Goal: Find specific page/section: Find specific page/section

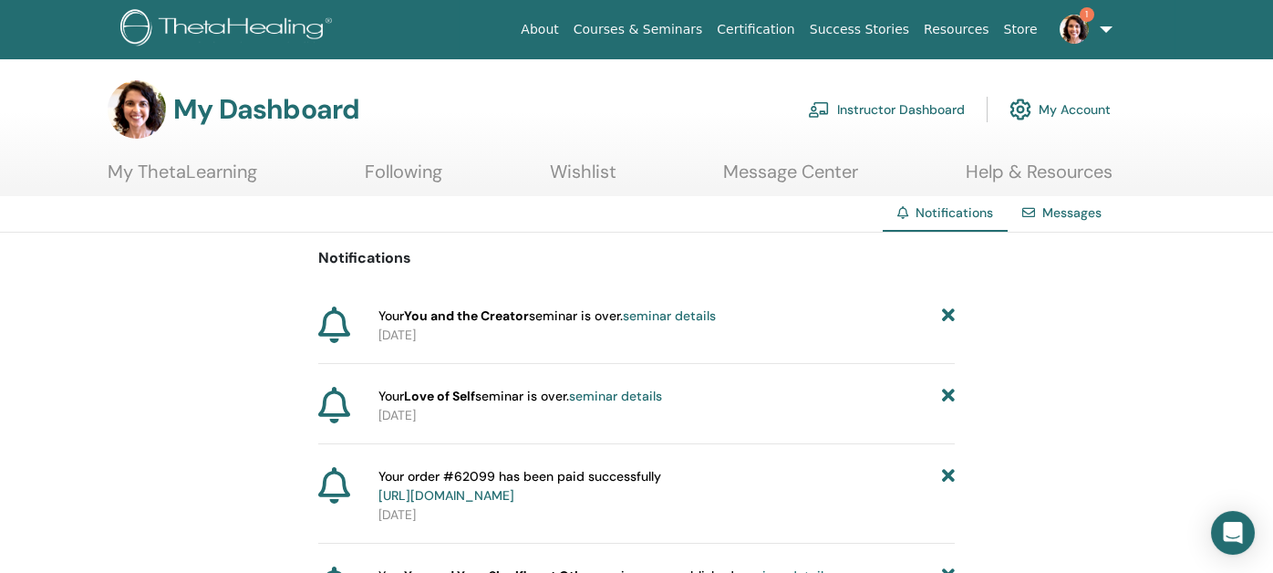
click at [867, 110] on link "Instructor Dashboard" at bounding box center [886, 109] width 157 height 40
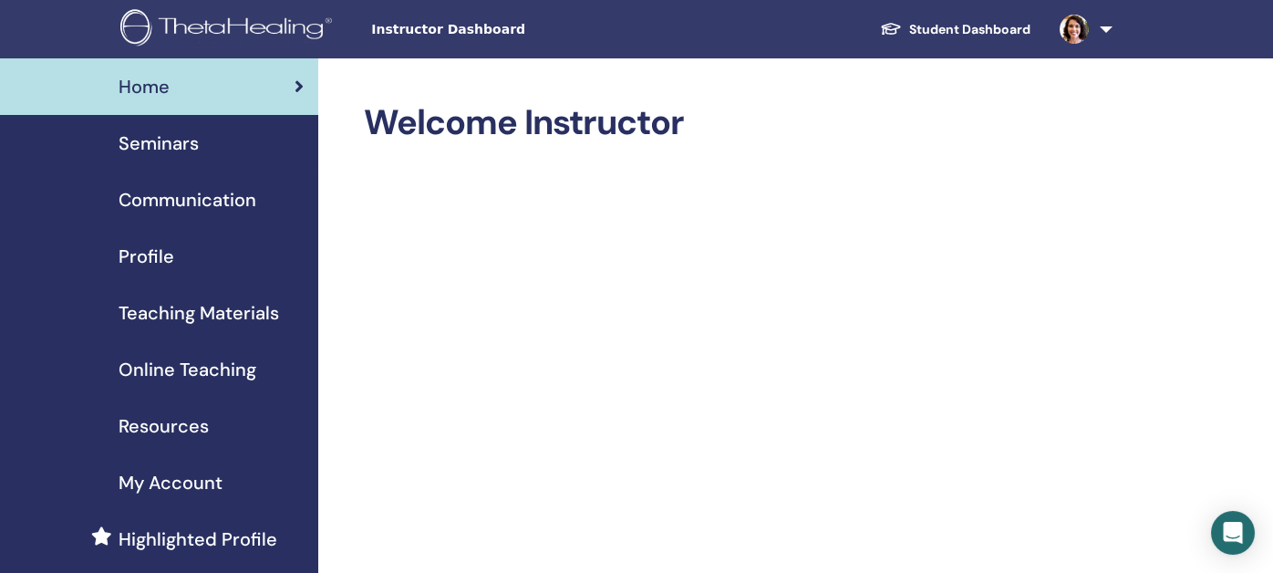
click at [147, 140] on span "Seminars" at bounding box center [159, 142] width 80 height 27
